Goal: Transaction & Acquisition: Purchase product/service

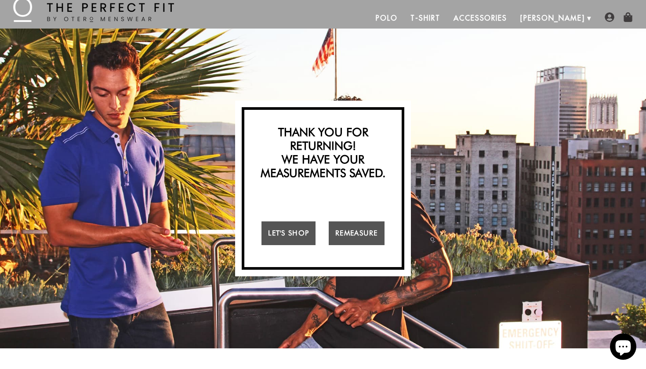
scroll to position [65, 0]
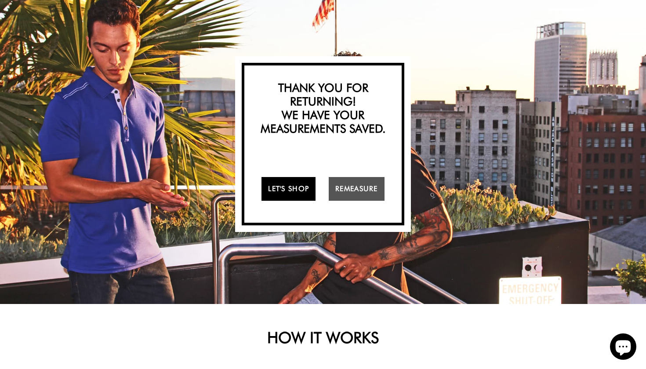
click at [289, 197] on link "Let's Shop" at bounding box center [288, 189] width 54 height 24
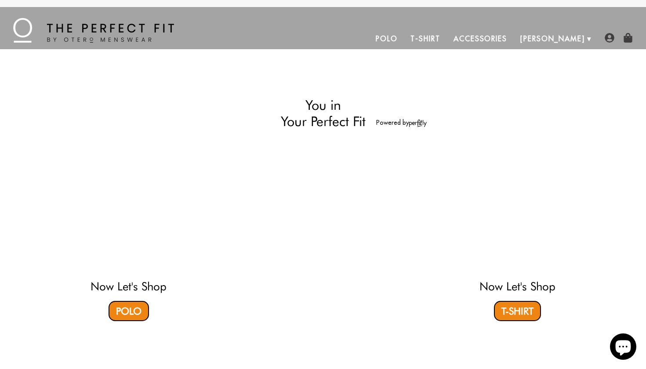
scroll to position [0, 0]
click at [446, 39] on link "T-Shirt" at bounding box center [425, 38] width 43 height 21
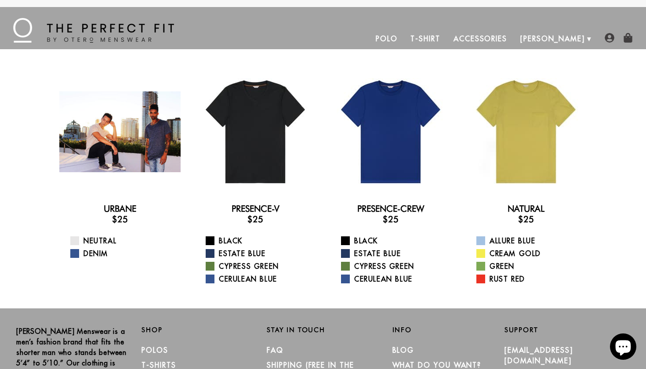
click at [134, 130] on div at bounding box center [119, 131] width 121 height 121
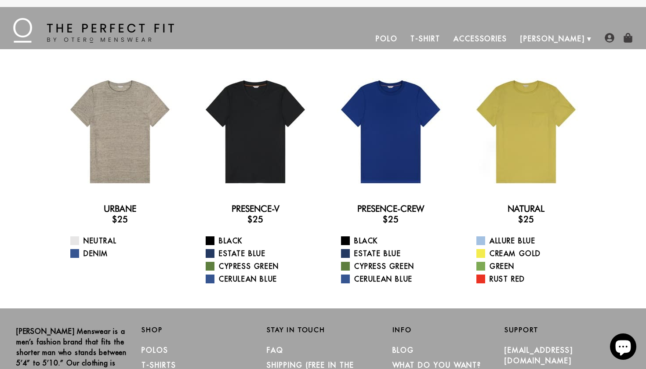
click at [446, 37] on link "T-Shirt" at bounding box center [425, 38] width 43 height 21
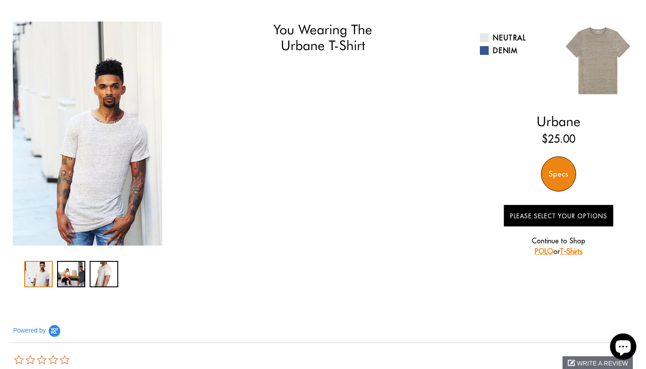
scroll to position [47, 0]
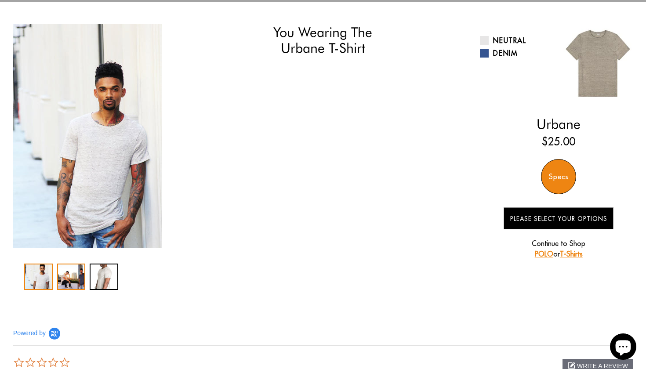
click at [80, 274] on div "2 / 3" at bounding box center [71, 277] width 29 height 26
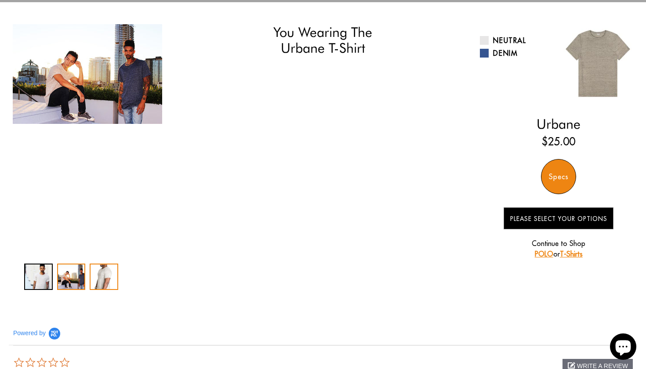
click at [102, 279] on div "3 / 3" at bounding box center [104, 277] width 29 height 26
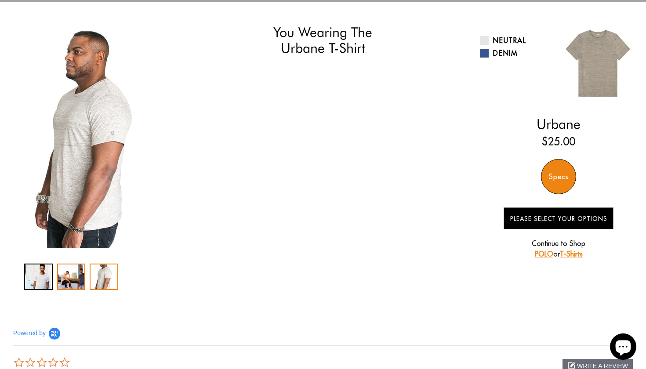
click at [79, 274] on div "2 / 3" at bounding box center [71, 277] width 29 height 26
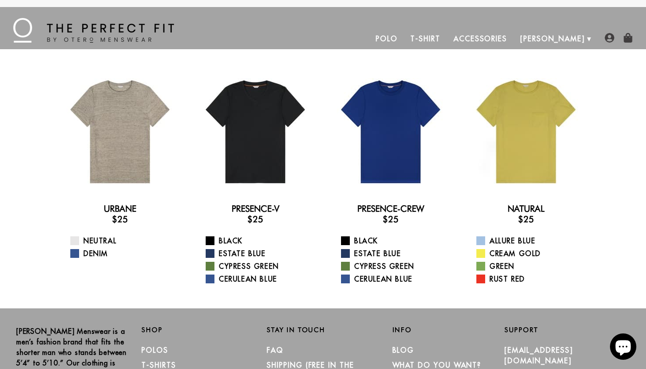
click at [446, 38] on link "T-Shirt" at bounding box center [425, 38] width 43 height 21
click at [425, 38] on link "Polo" at bounding box center [423, 38] width 35 height 21
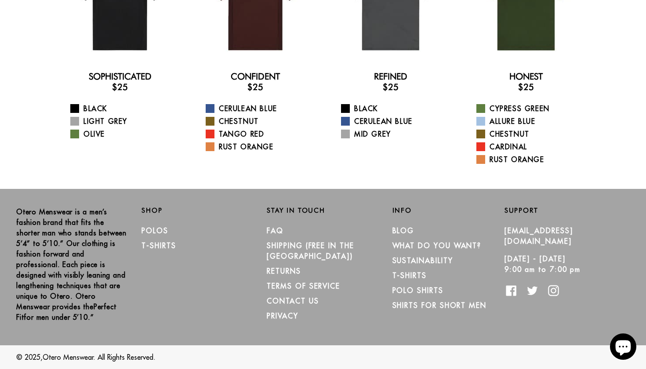
scroll to position [131, 0]
